Goal: Task Accomplishment & Management: Use online tool/utility

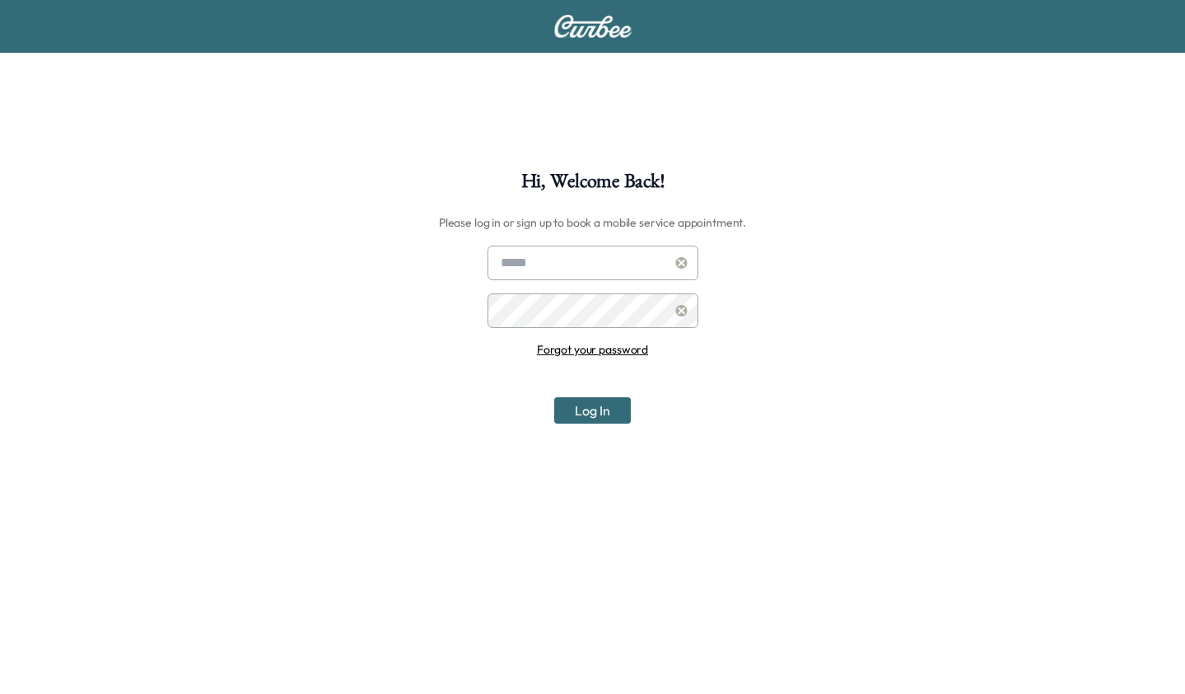
type input "**********"
click at [588, 409] on button "Log In" at bounding box center [592, 410] width 77 height 26
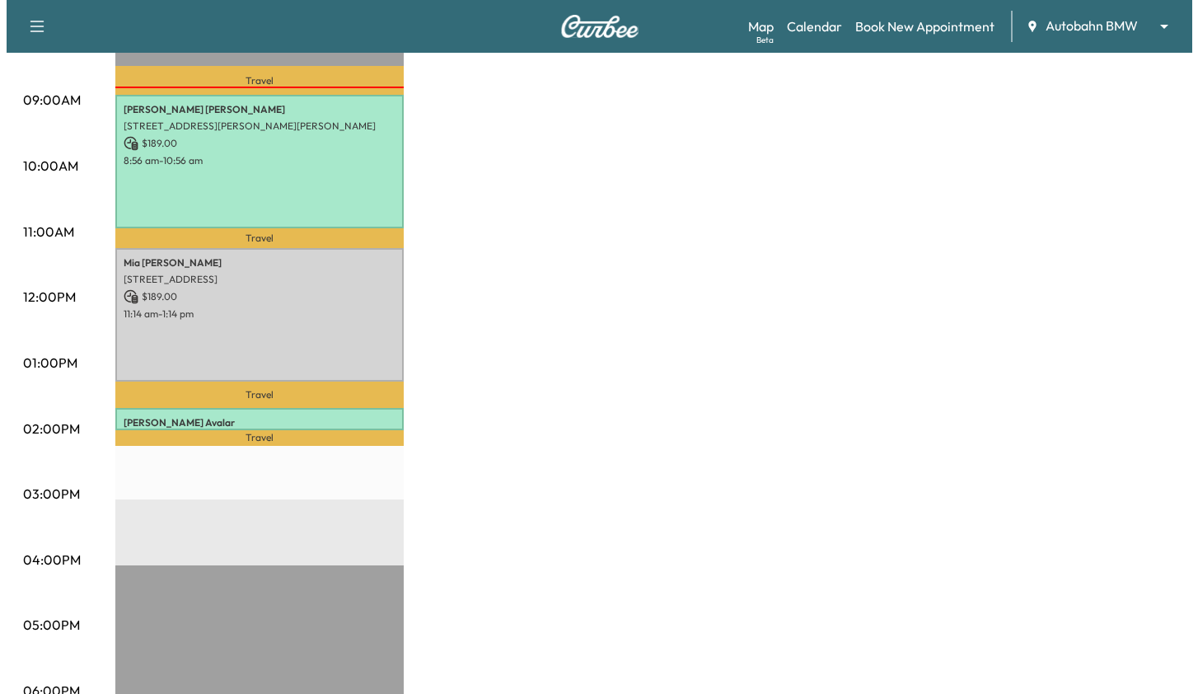
scroll to position [412, 0]
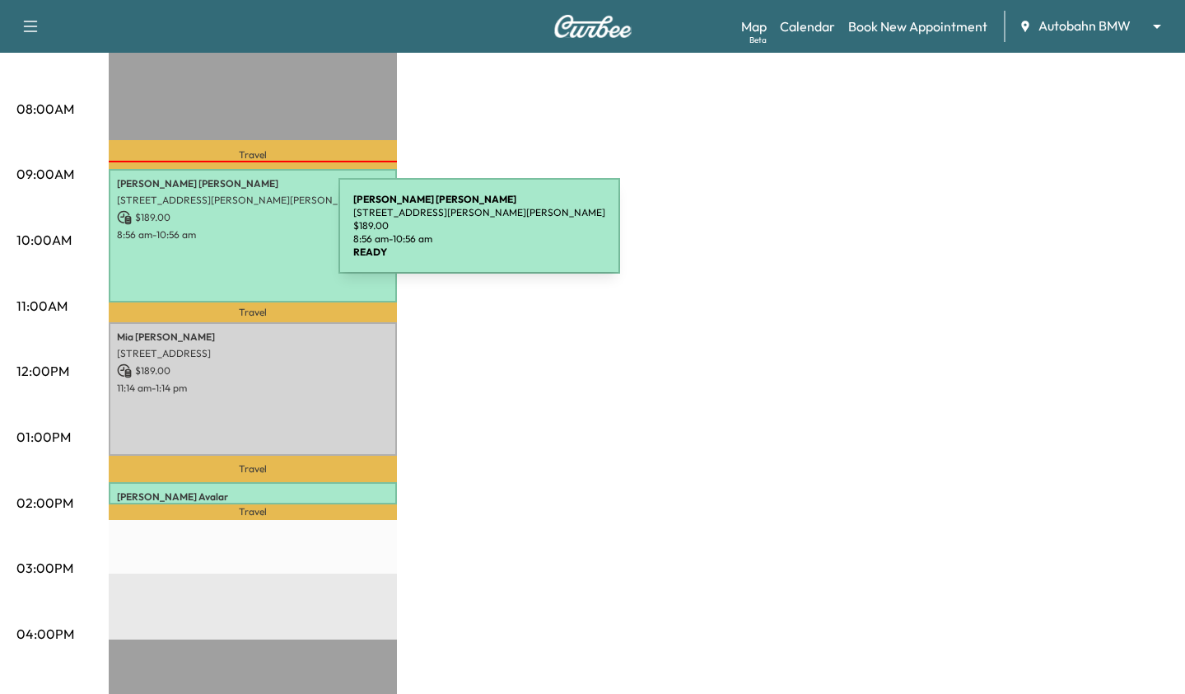
click at [215, 236] on p "8:56 am - 10:56 am" at bounding box center [253, 234] width 272 height 13
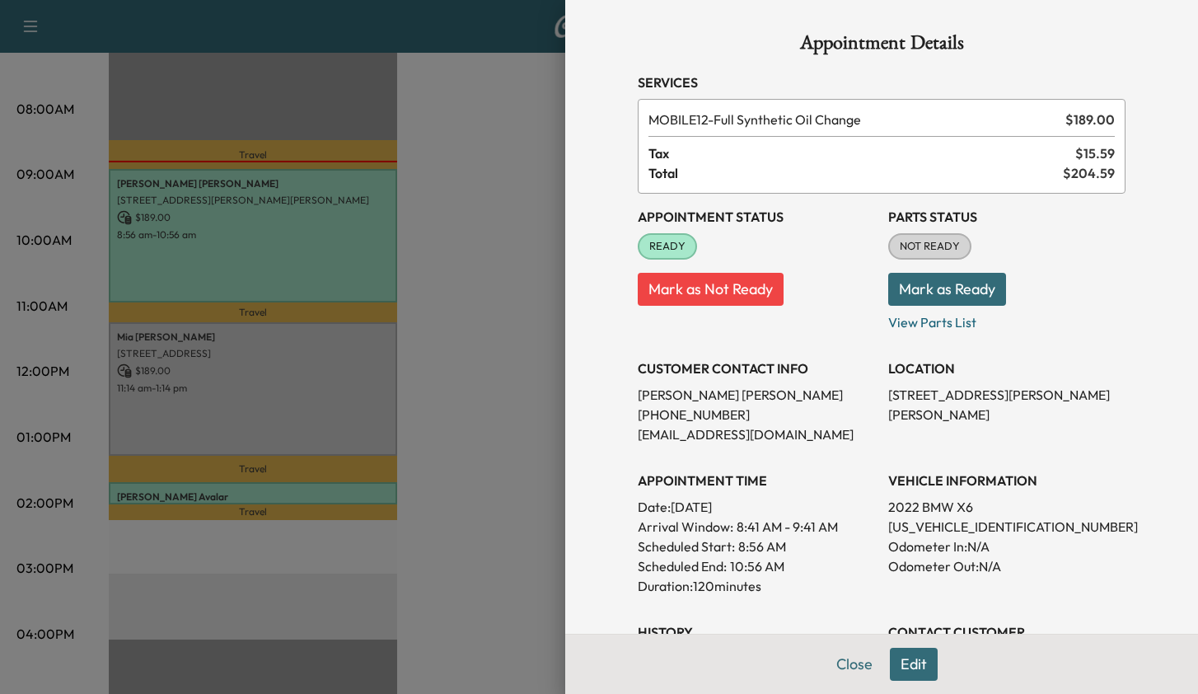
scroll to position [397, 0]
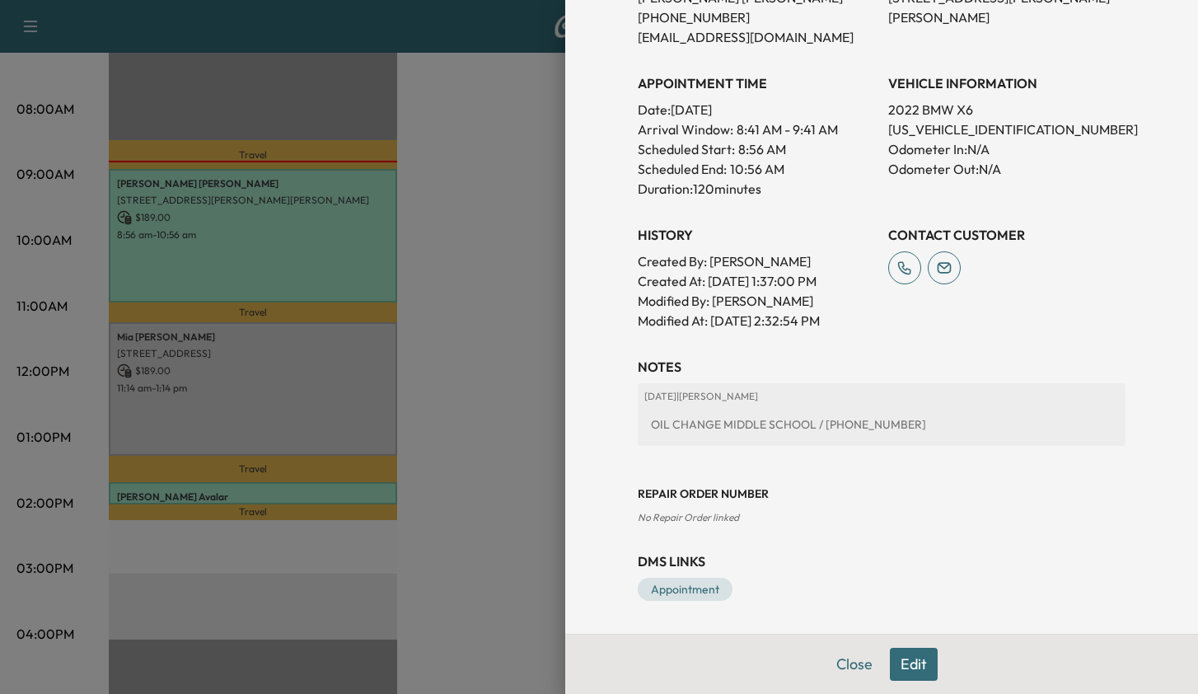
click at [693, 575] on div "DMS Links Appointment" at bounding box center [882, 575] width 488 height 49
click at [694, 584] on link "Appointment" at bounding box center [685, 588] width 95 height 23
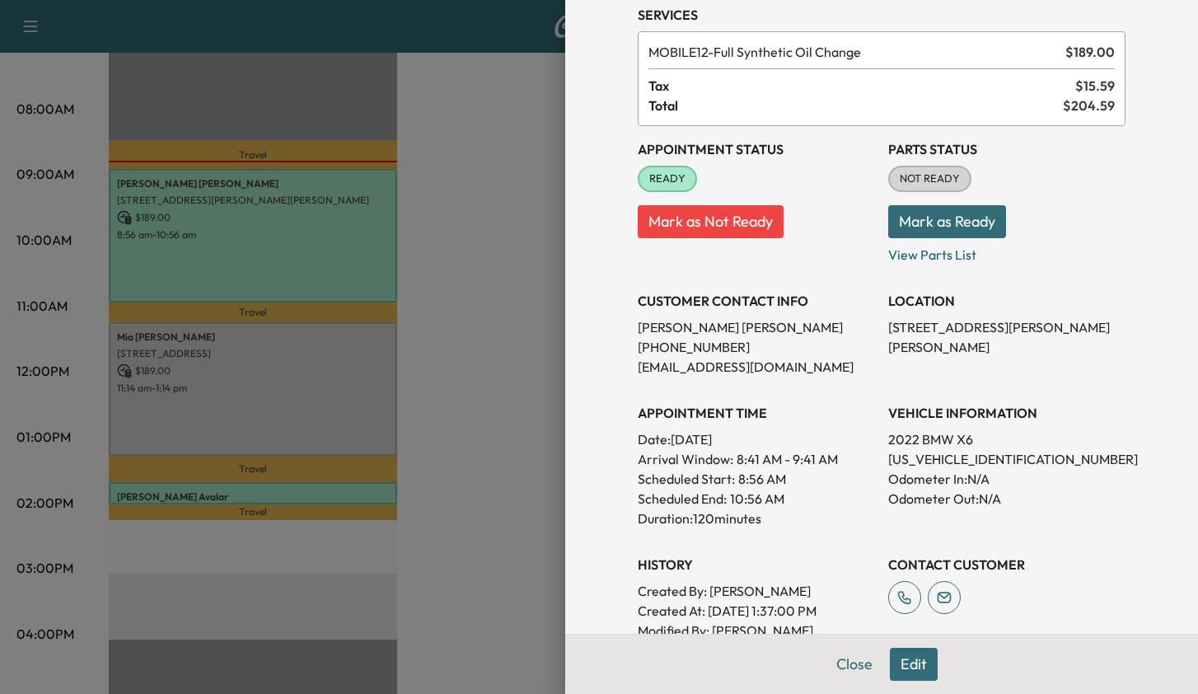
scroll to position [0, 0]
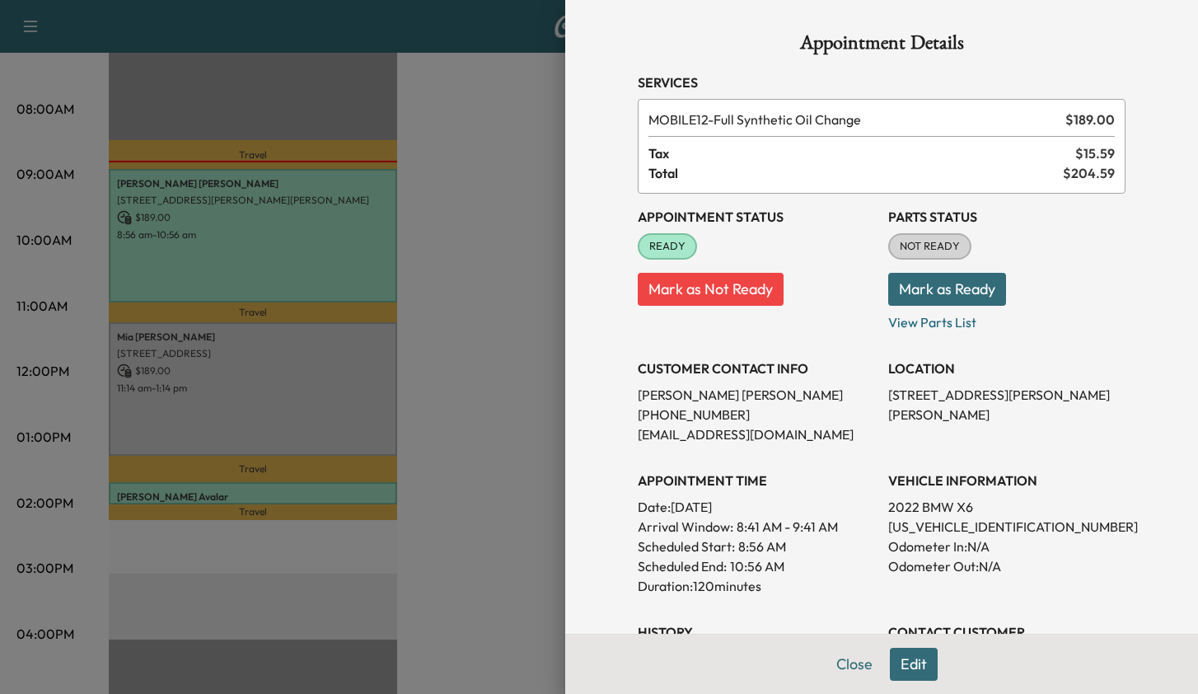
click at [949, 292] on button "Mark as Ready" at bounding box center [947, 289] width 118 height 33
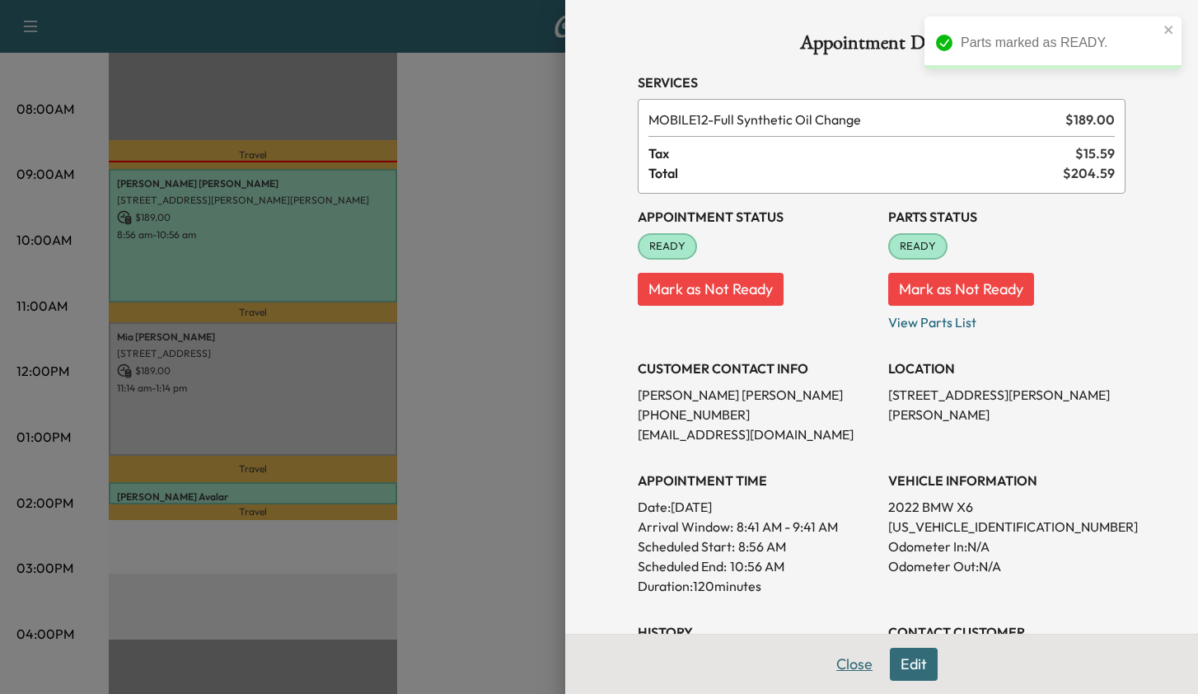
click at [843, 663] on button "Close" at bounding box center [854, 663] width 58 height 33
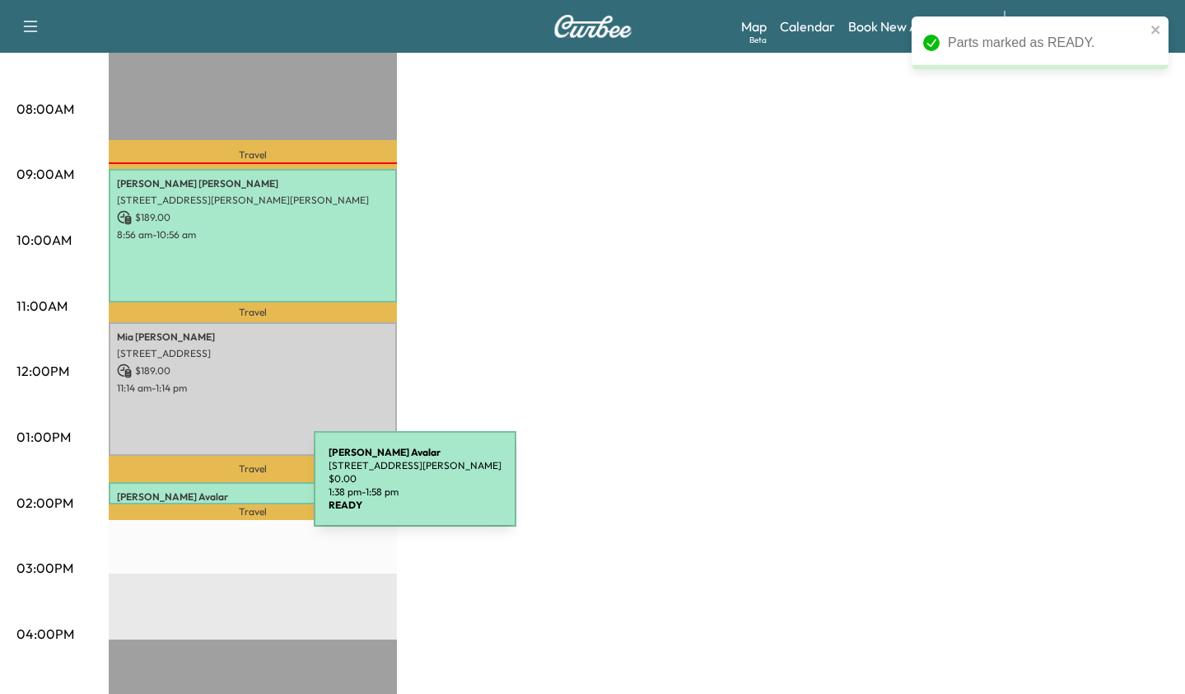
click at [190, 490] on p "[PERSON_NAME]" at bounding box center [253, 496] width 272 height 13
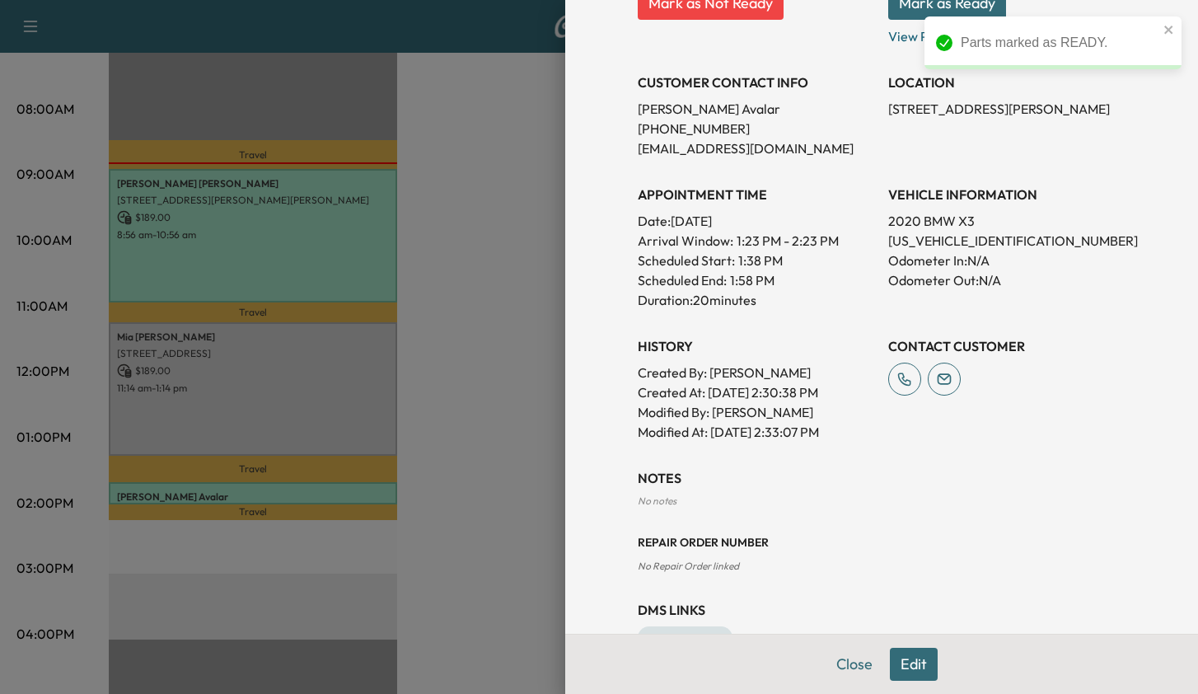
scroll to position [334, 0]
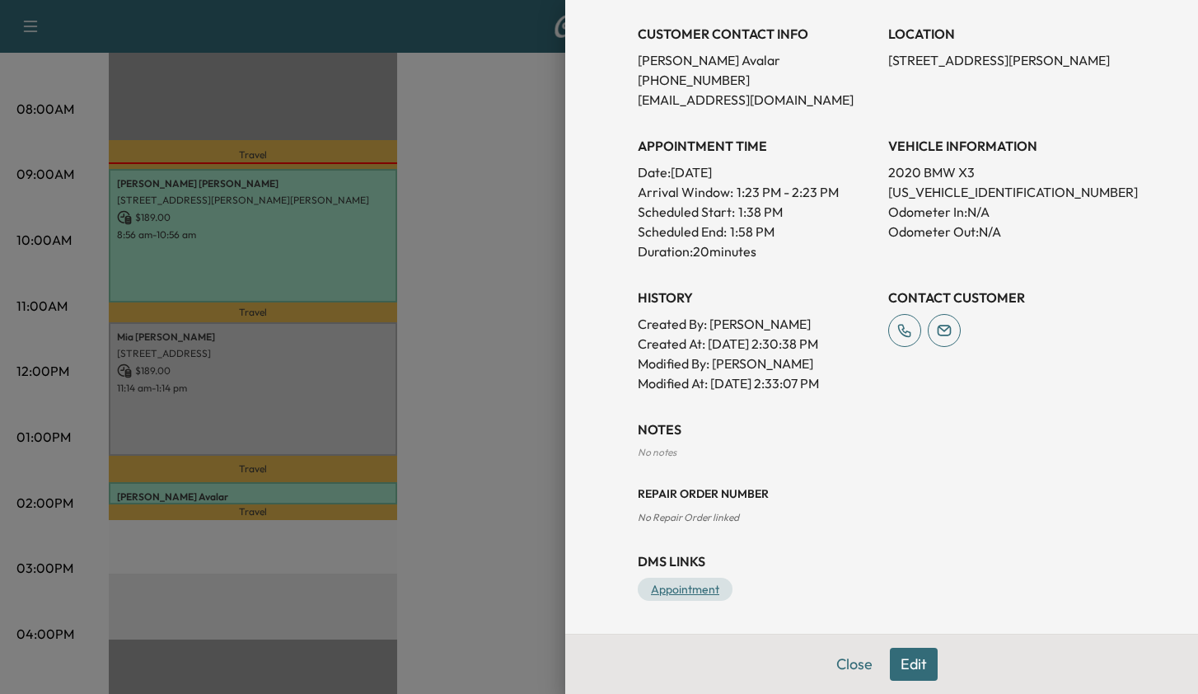
click at [667, 582] on link "Appointment" at bounding box center [685, 588] width 95 height 23
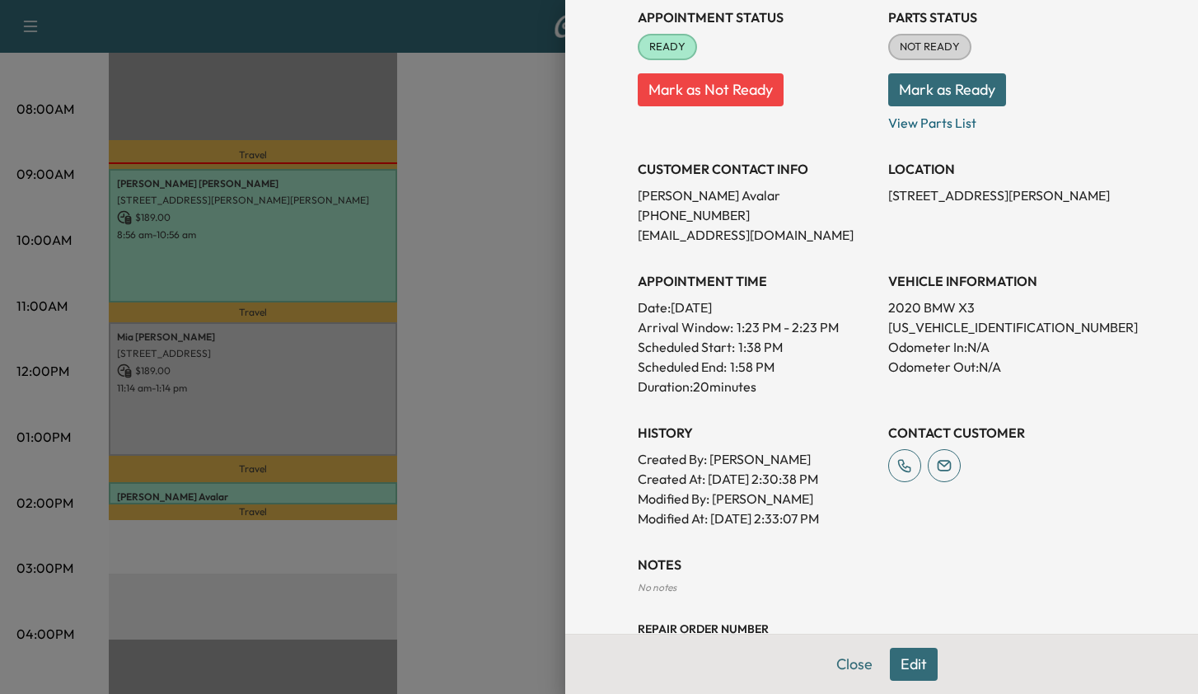
scroll to position [0, 0]
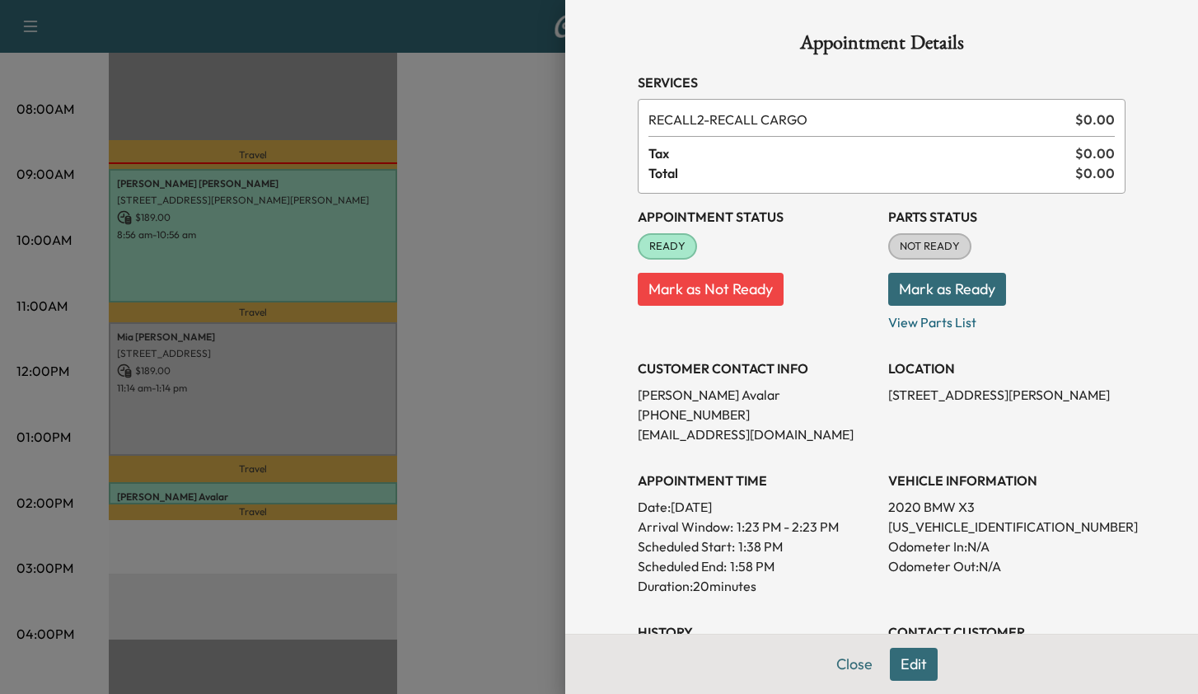
click at [911, 277] on button "Mark as Ready" at bounding box center [947, 289] width 118 height 33
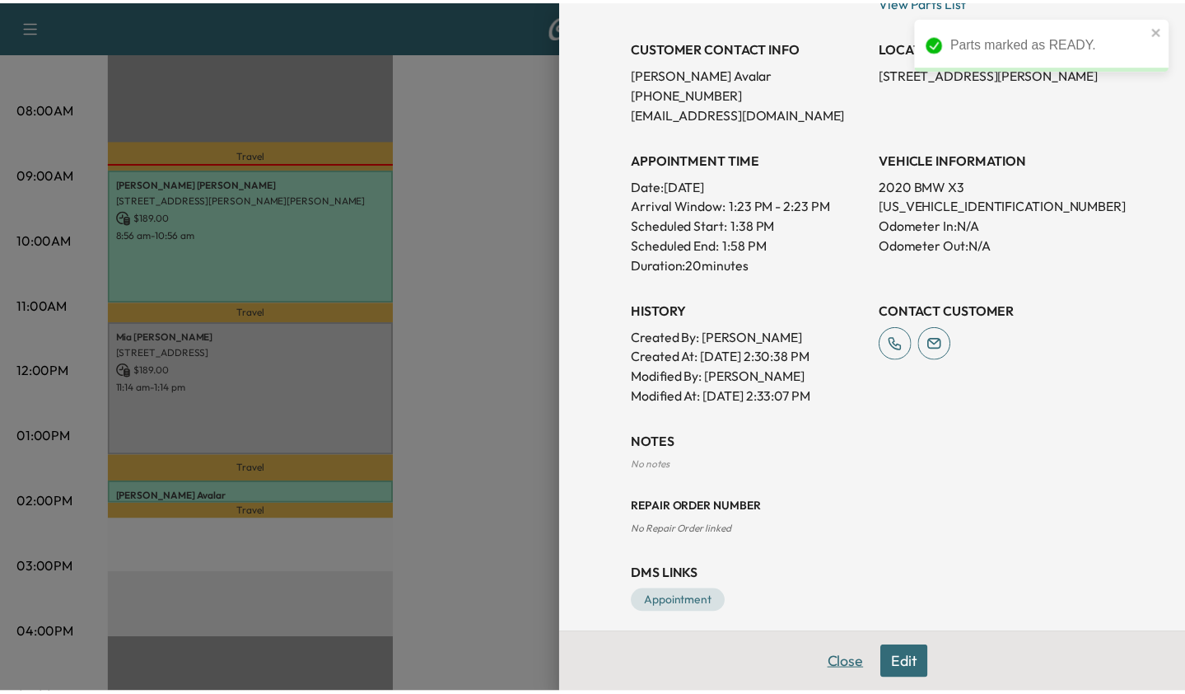
scroll to position [329, 0]
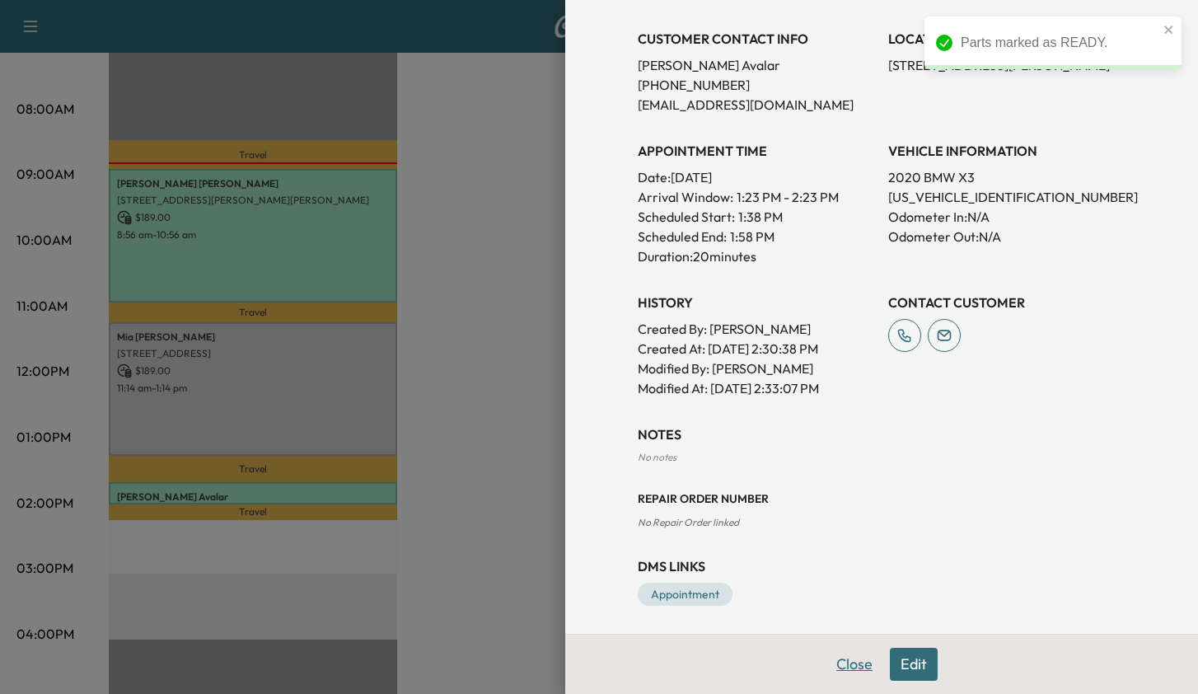
click at [841, 654] on button "Close" at bounding box center [854, 663] width 58 height 33
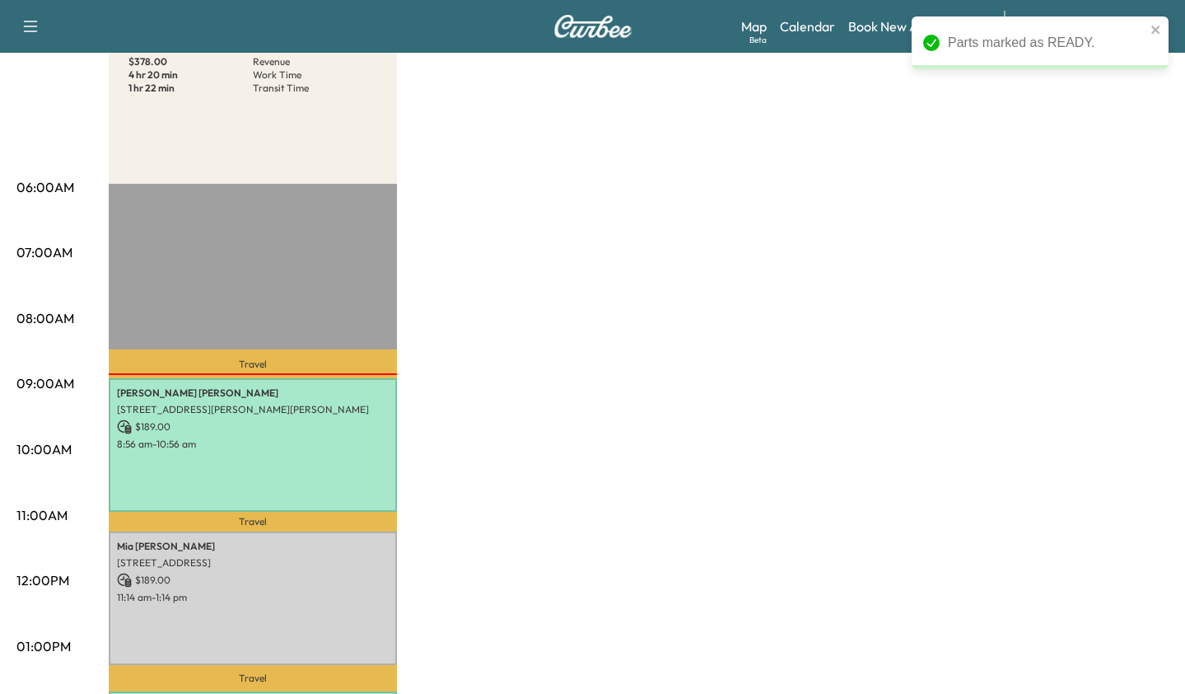
scroll to position [0, 0]
